Goal: Transaction & Acquisition: Obtain resource

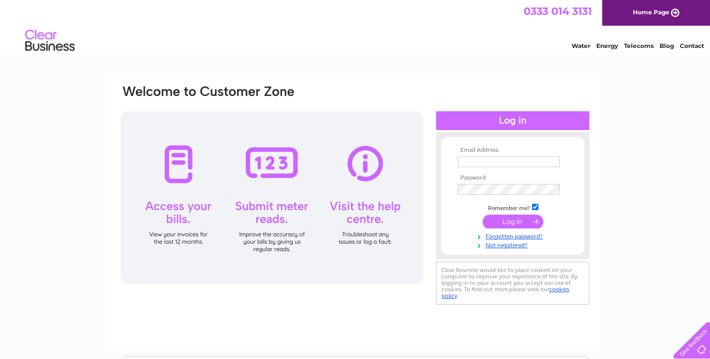
type input "[EMAIL_ADDRESS][DOMAIN_NAME]"
click at [506, 222] on input "submit" at bounding box center [512, 222] width 61 height 14
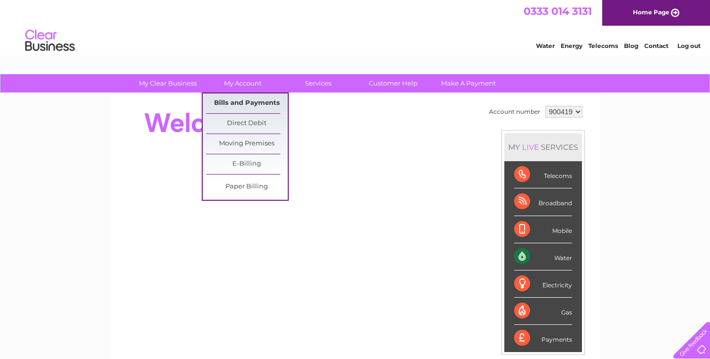
click at [246, 103] on link "Bills and Payments" at bounding box center [247, 103] width 82 height 20
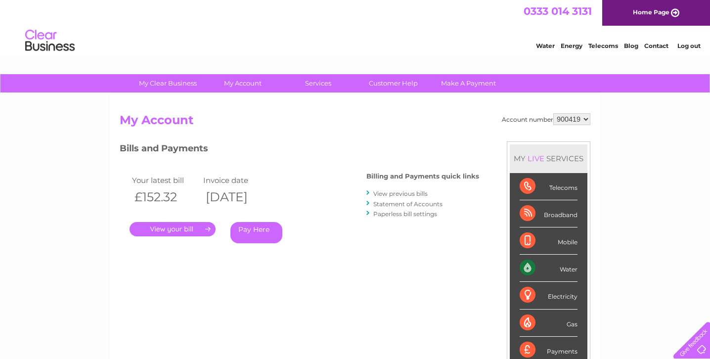
click at [385, 193] on link "View previous bills" at bounding box center [400, 193] width 54 height 7
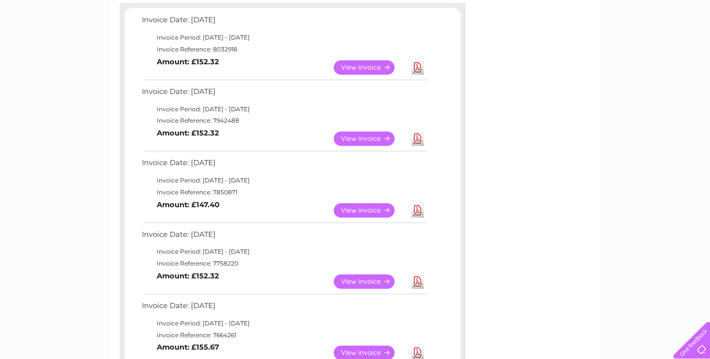
scroll to position [247, 0]
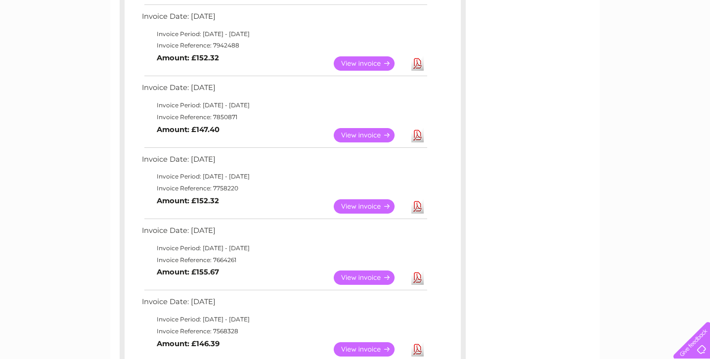
click at [419, 206] on link "Download" at bounding box center [417, 206] width 12 height 14
click at [417, 134] on link "Download" at bounding box center [417, 135] width 12 height 14
click at [417, 66] on link "Download" at bounding box center [417, 63] width 12 height 14
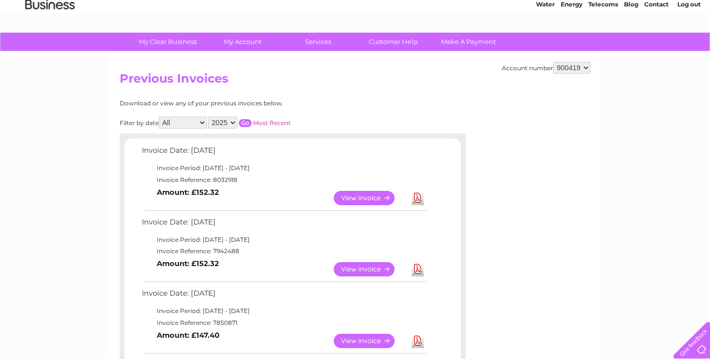
scroll to position [0, 0]
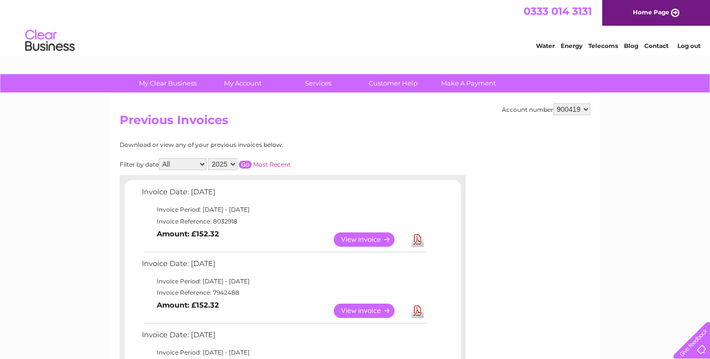
click at [687, 47] on link "Log out" at bounding box center [688, 45] width 23 height 7
